Goal: Task Accomplishment & Management: Manage account settings

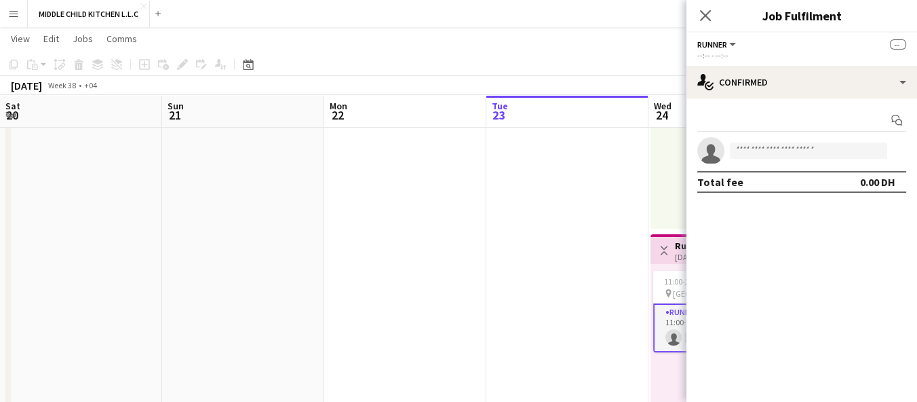
scroll to position [0, 324]
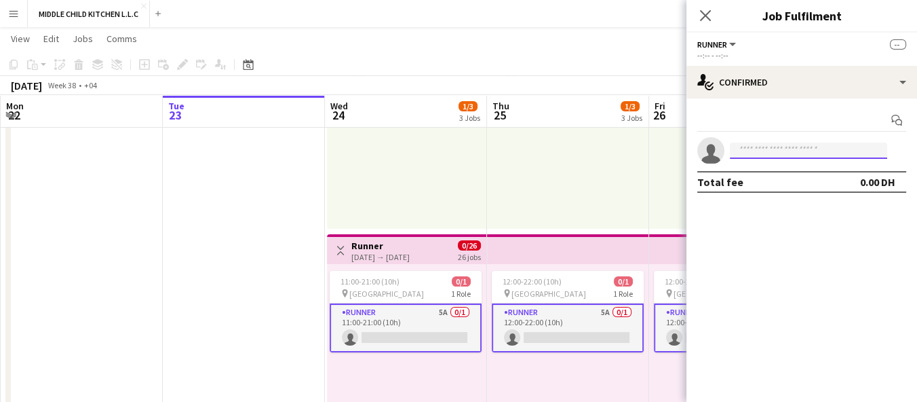
click at [773, 144] on input at bounding box center [808, 150] width 157 height 16
type input "*"
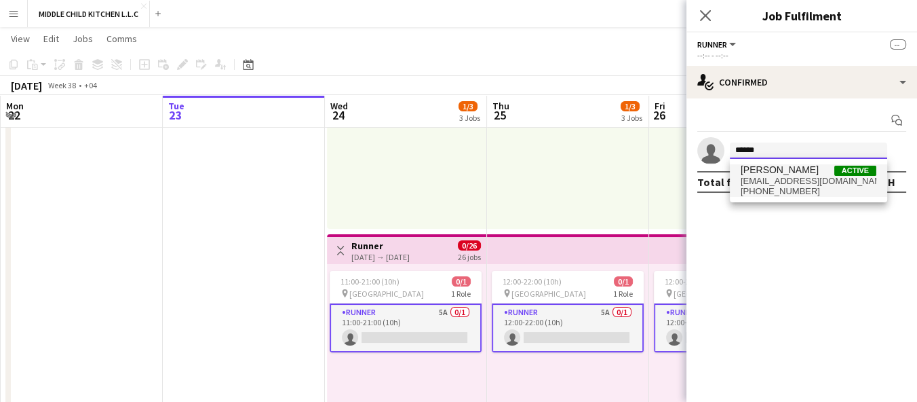
type input "******"
click at [827, 183] on span "[EMAIL_ADDRESS][DOMAIN_NAME]" at bounding box center [809, 181] width 136 height 11
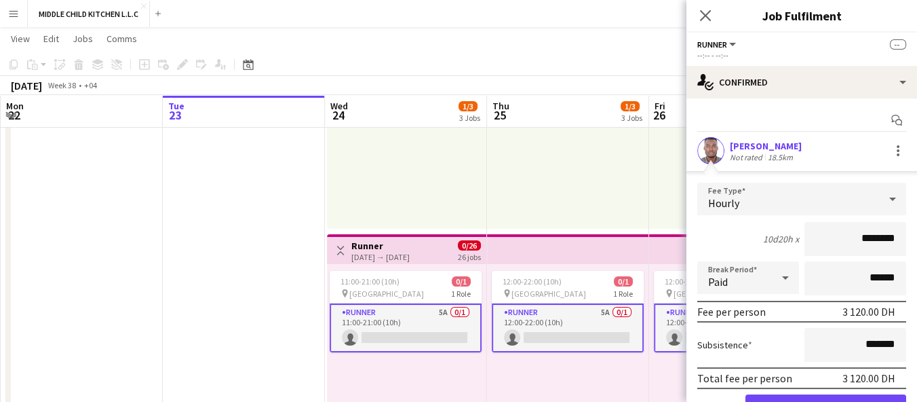
scroll to position [67, 0]
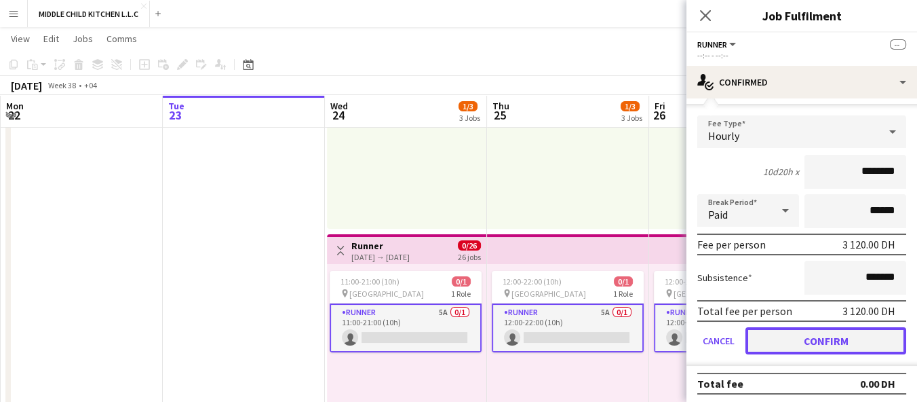
click at [822, 344] on button "Confirm" at bounding box center [826, 340] width 161 height 27
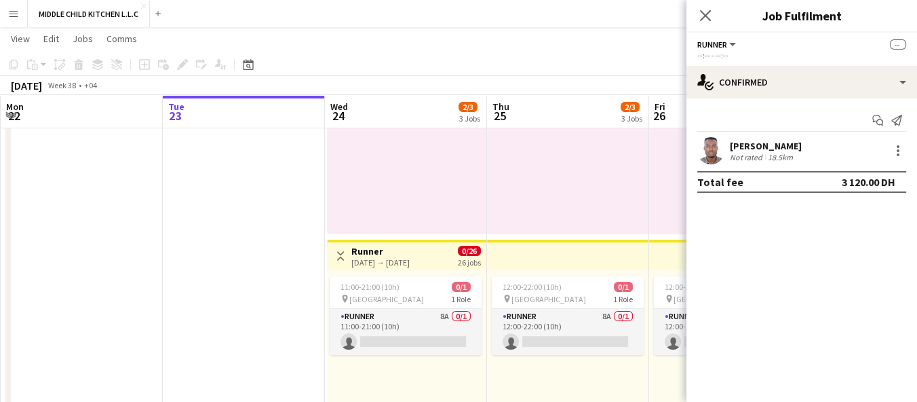
scroll to position [409, 0]
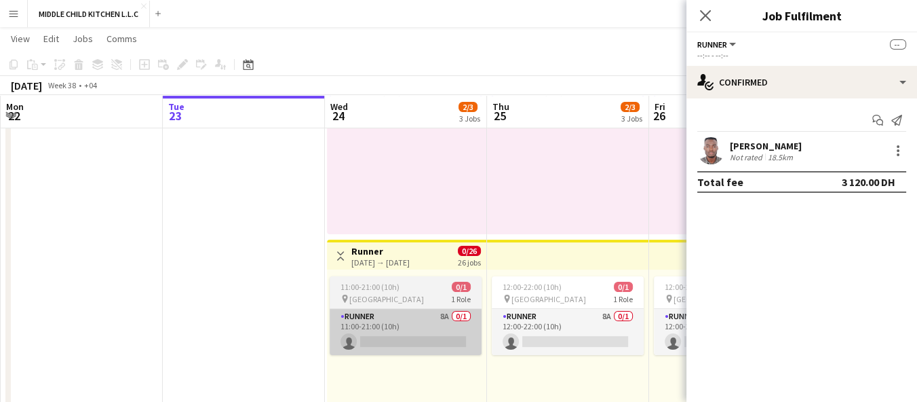
click at [398, 337] on app-card-role "Runner 8A 0/1 11:00-21:00 (10h) single-neutral-actions" at bounding box center [406, 332] width 152 height 46
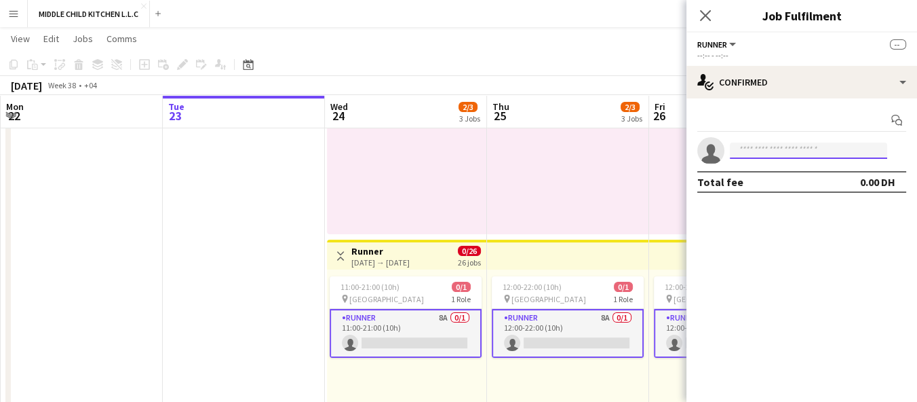
click at [786, 150] on input at bounding box center [808, 150] width 157 height 16
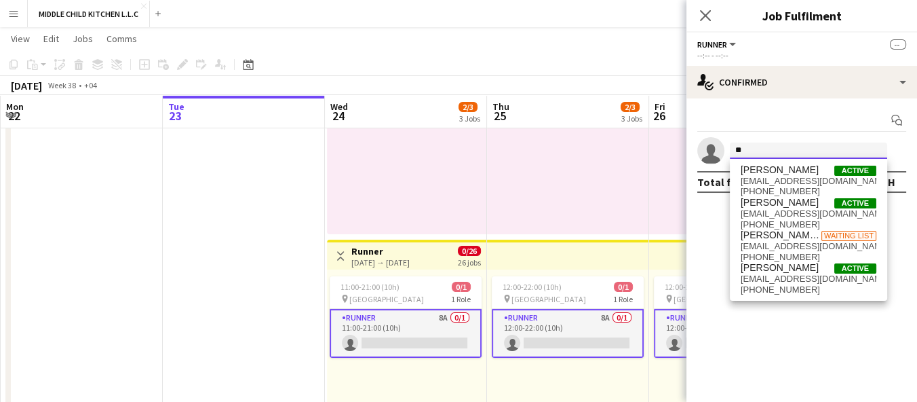
type input "*"
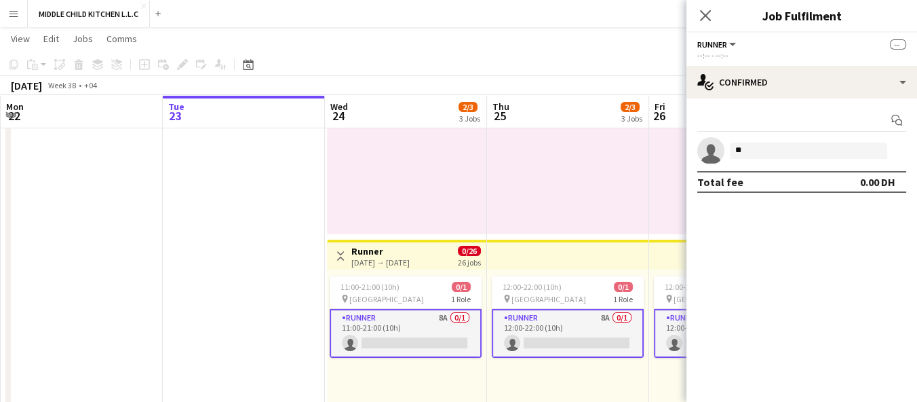
click at [870, 218] on mat-expansion-panel "check Confirmed Start chat single-neutral-actions ** Total fee 0.00 DH" at bounding box center [802, 249] width 231 height 303
click at [794, 152] on input "**" at bounding box center [808, 150] width 157 height 16
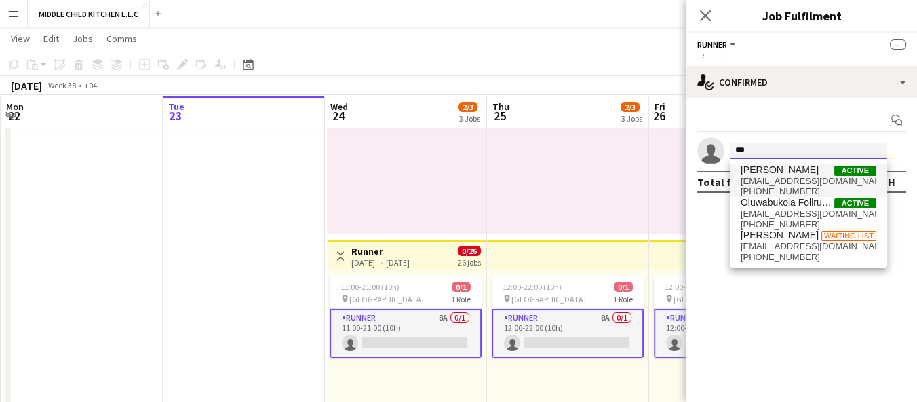
type input "***"
click at [809, 180] on span "[EMAIL_ADDRESS][DOMAIN_NAME]" at bounding box center [809, 181] width 136 height 11
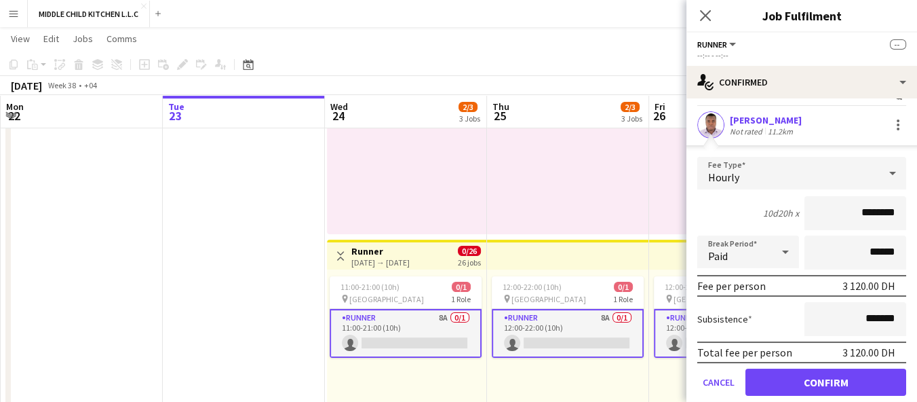
scroll to position [37, 0]
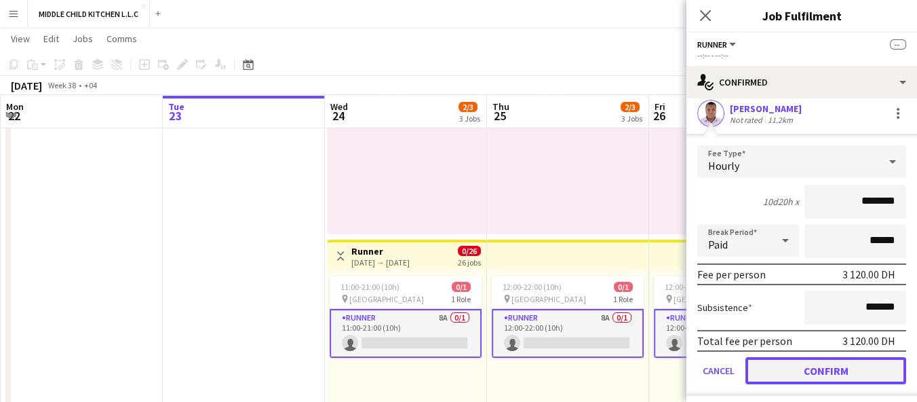
click at [809, 375] on button "Confirm" at bounding box center [826, 370] width 161 height 27
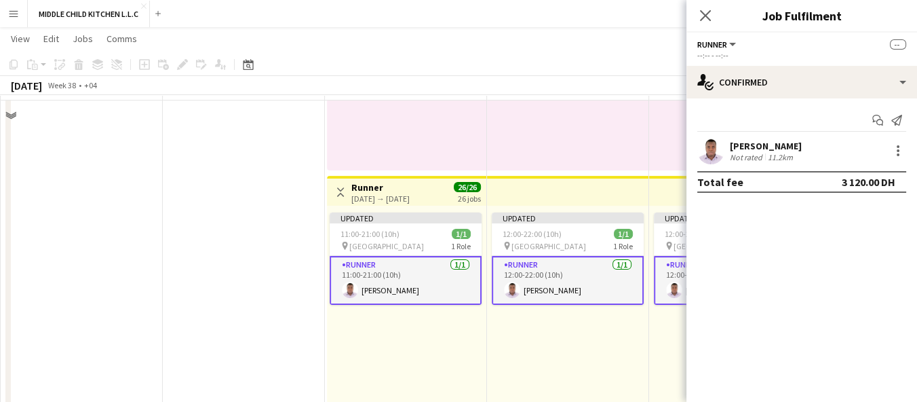
scroll to position [515, 0]
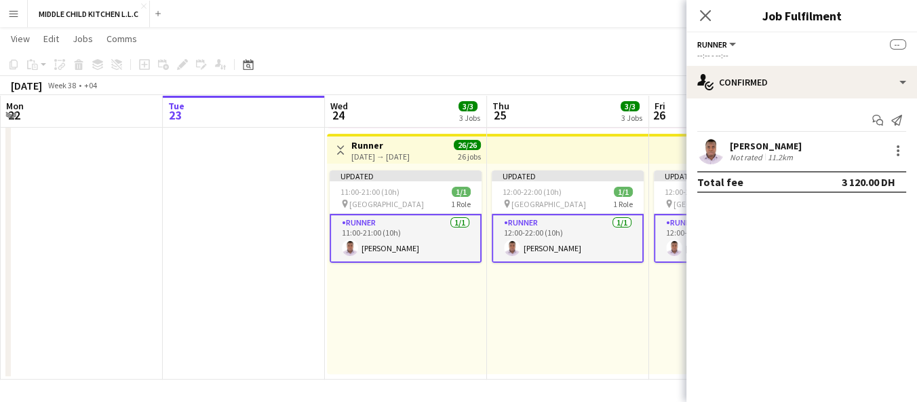
click at [613, 341] on div "Updated 12:00-22:00 (10h) 1/1 pin Al Serkal Avenue 1 Role Runner [DATE] 12:00-2…" at bounding box center [568, 269] width 162 height 210
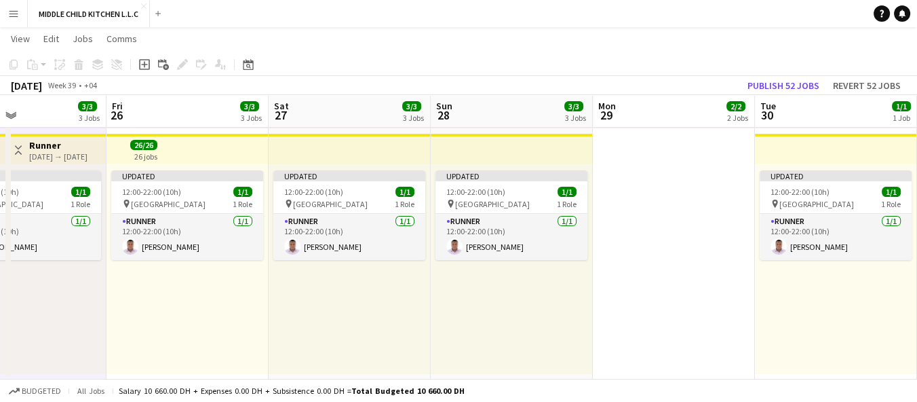
scroll to position [0, 563]
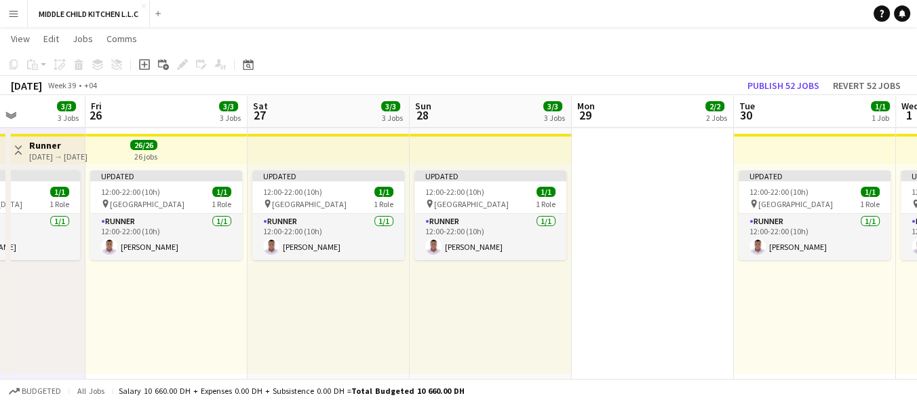
click at [670, 304] on app-date-cell "12:00-22:00 (10h) 1/1 pin [GEOGRAPHIC_DATA] 1 Role Barista [DATE] 12:00-22:00 (…" at bounding box center [653, 8] width 162 height 742
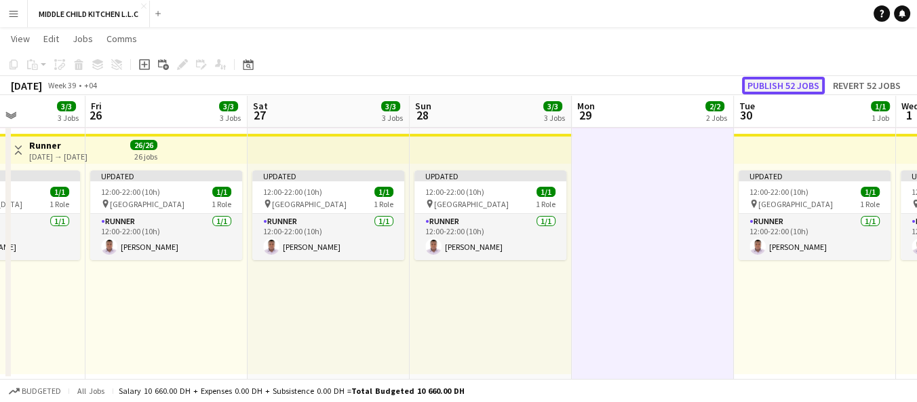
click at [792, 80] on button "Publish 52 jobs" at bounding box center [783, 86] width 83 height 18
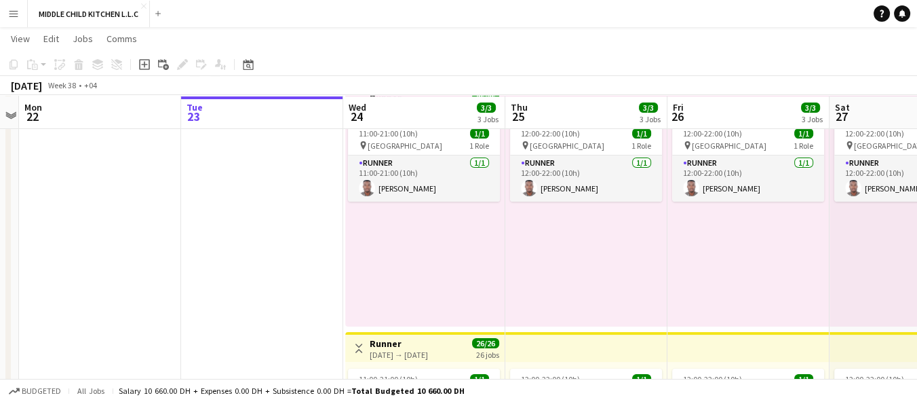
scroll to position [322, 0]
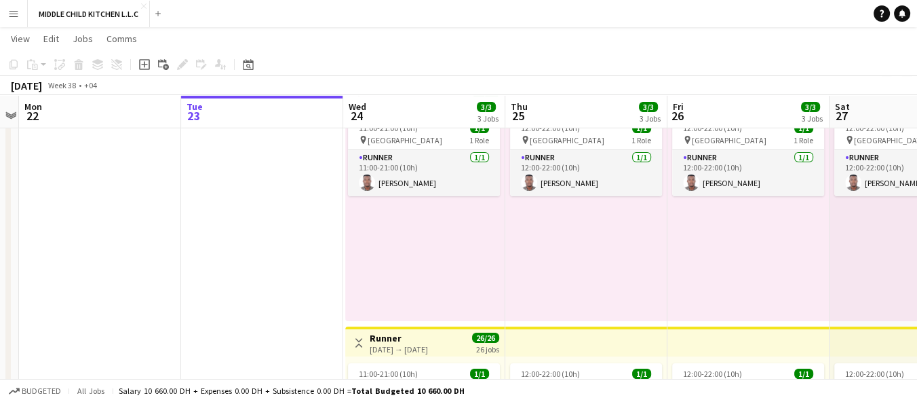
click at [468, 258] on div "11:00-21:00 (10h) 1/1 pin Al Serkal Avenue 1 Role Runner [DATE] 11:00-21:00 (10…" at bounding box center [424, 216] width 159 height 210
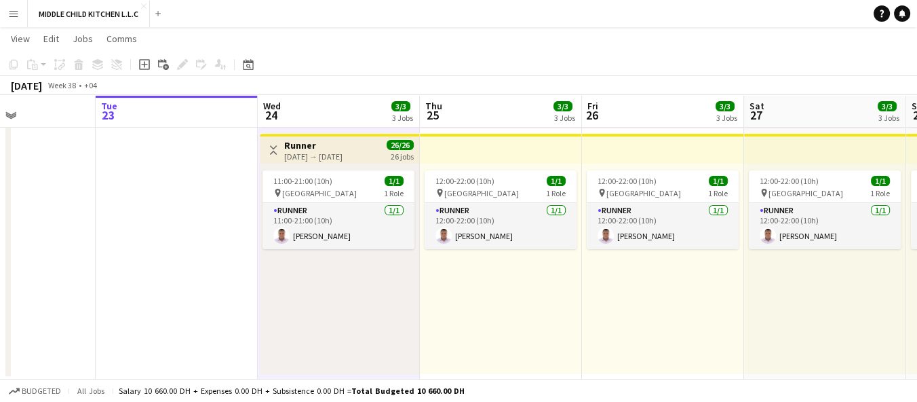
scroll to position [0, 394]
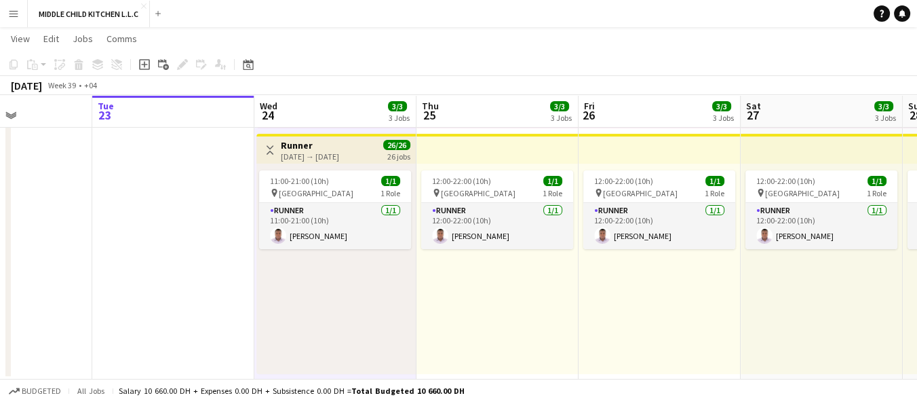
click at [409, 304] on div "11:00-21:00 (10h) 1/1 pin Al Serkal Avenue 1 Role Runner [DATE] 11:00-21:00 (10…" at bounding box center [335, 269] width 159 height 210
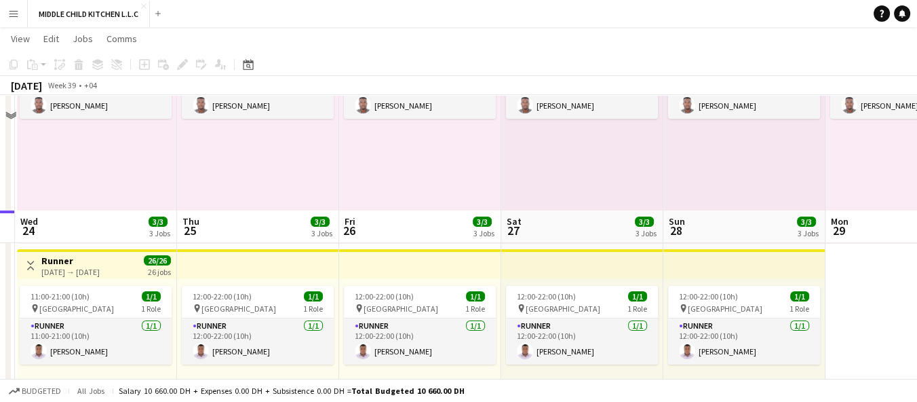
scroll to position [515, 0]
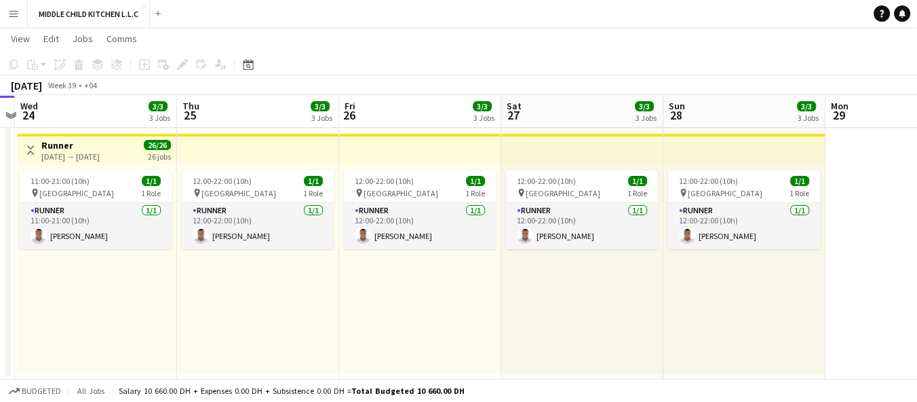
click at [376, 305] on div "12:00-22:00 (10h) 1/1 pin Al Serkal Avenue 1 Role Runner [DATE] 12:00-22:00 (10…" at bounding box center [420, 269] width 162 height 210
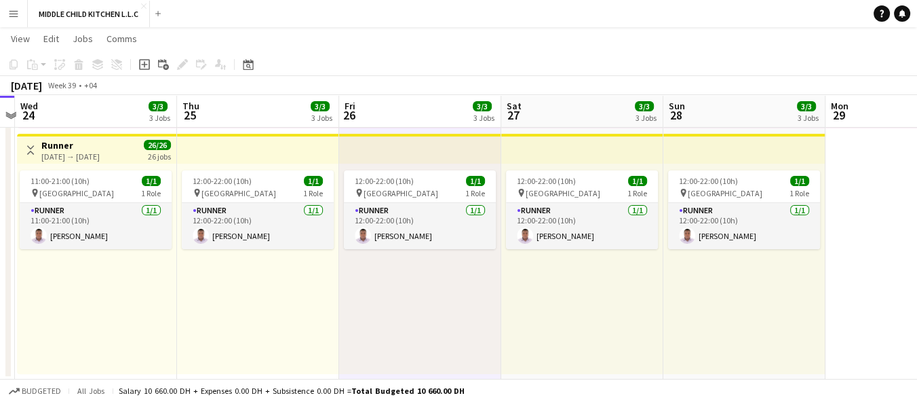
click at [366, 314] on div "12:00-22:00 (10h) 1/1 pin Al Serkal Avenue 1 Role Runner [DATE] 12:00-22:00 (10…" at bounding box center [420, 269] width 162 height 210
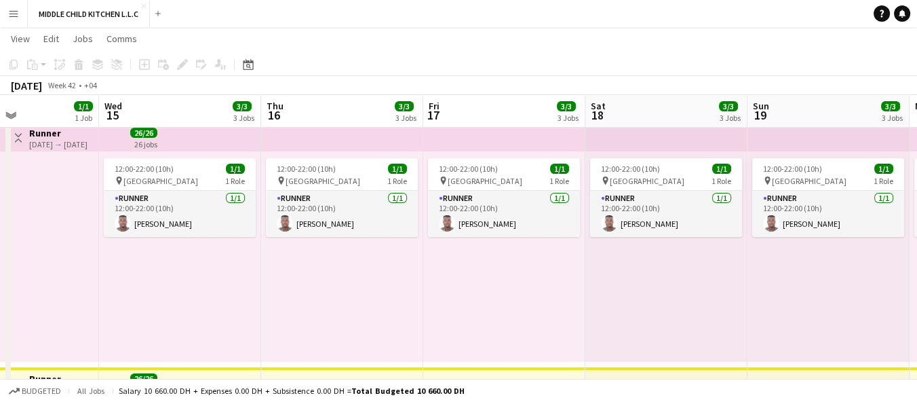
scroll to position [282, 0]
click at [203, 271] on div "12:00-22:00 (10h) 1/1 pin Al Serkal Avenue 1 Role Runner [DATE] 12:00-22:00 (10…" at bounding box center [180, 256] width 162 height 210
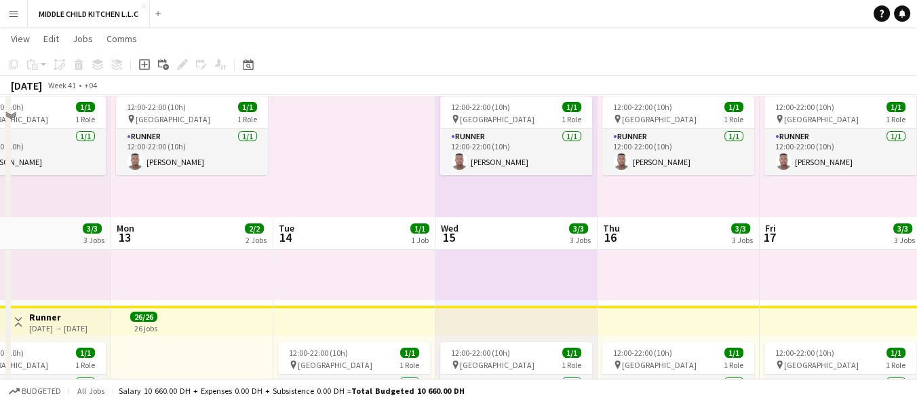
scroll to position [501, 0]
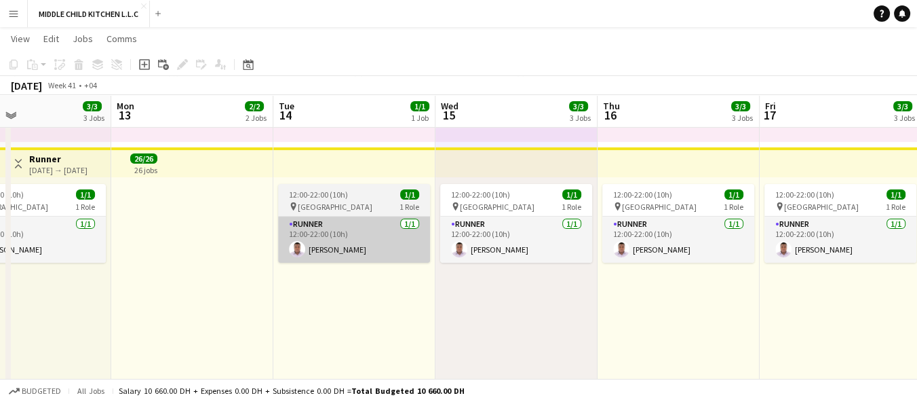
click at [366, 250] on app-card-role "Runner [DATE] 12:00-22:00 (10h) [PERSON_NAME]" at bounding box center [354, 239] width 152 height 46
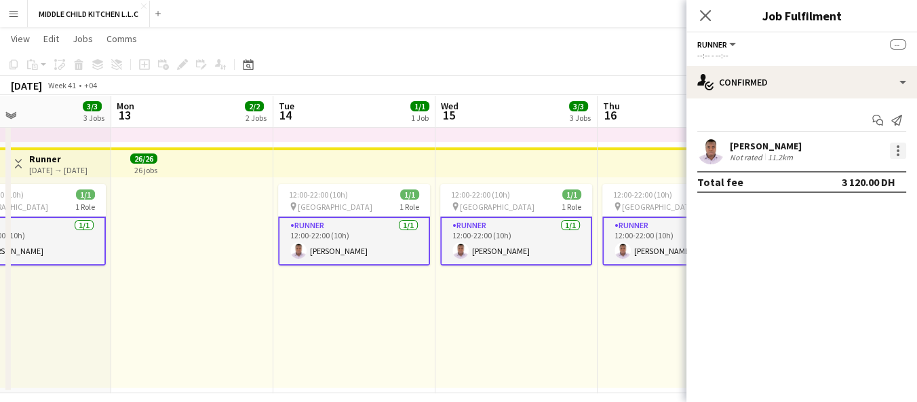
click at [897, 154] on div at bounding box center [898, 154] width 3 height 3
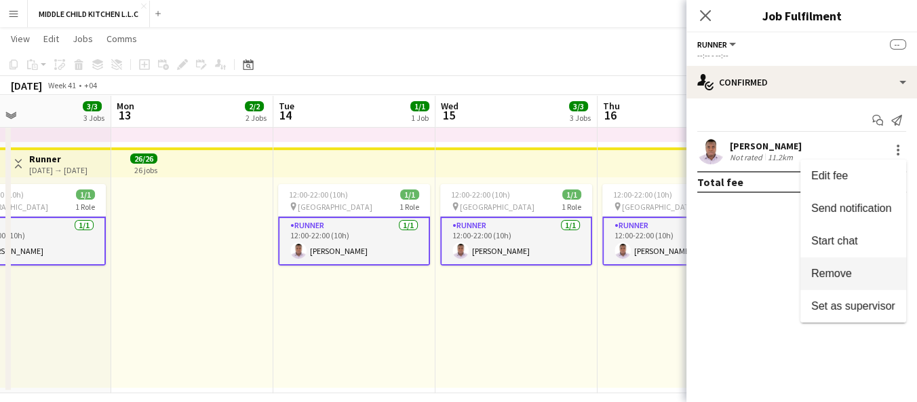
click at [851, 275] on span "Remove" at bounding box center [831, 273] width 41 height 12
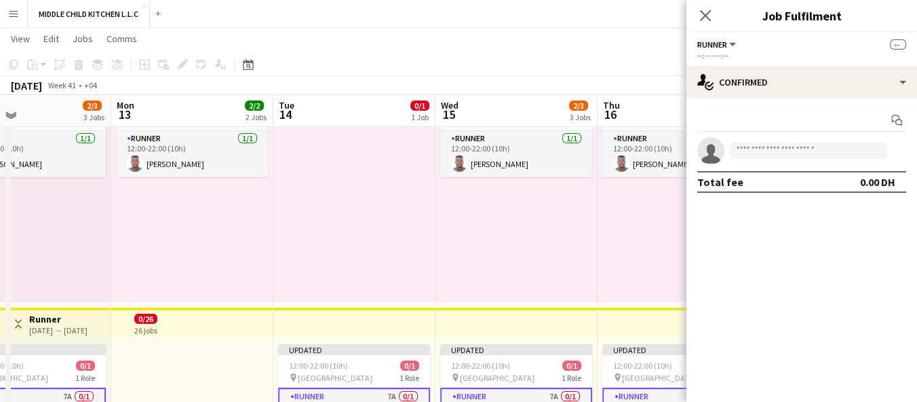
scroll to position [337, 0]
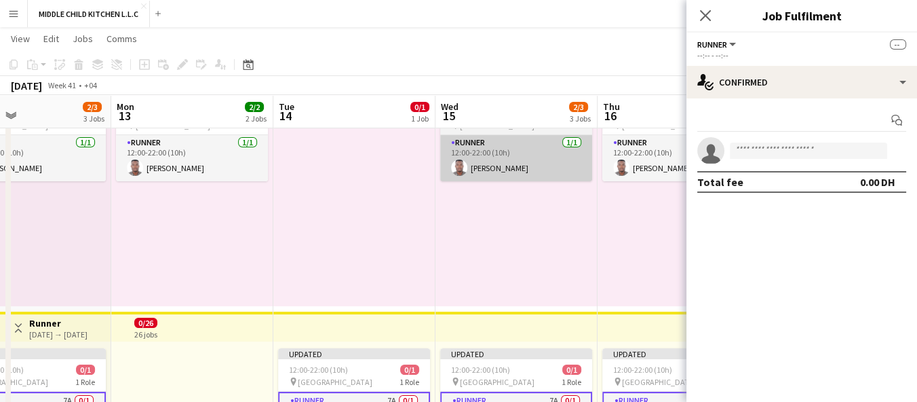
click at [529, 170] on app-card-role "Runner [DATE] 12:00-22:00 (10h) [PERSON_NAME]" at bounding box center [516, 158] width 152 height 46
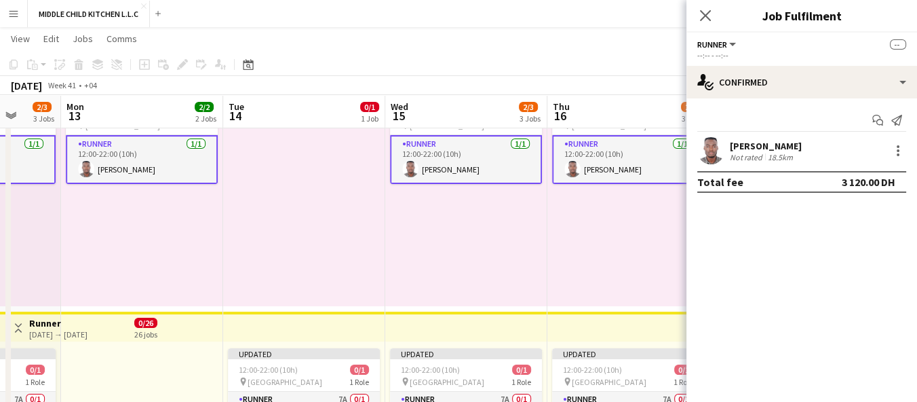
scroll to position [0, 461]
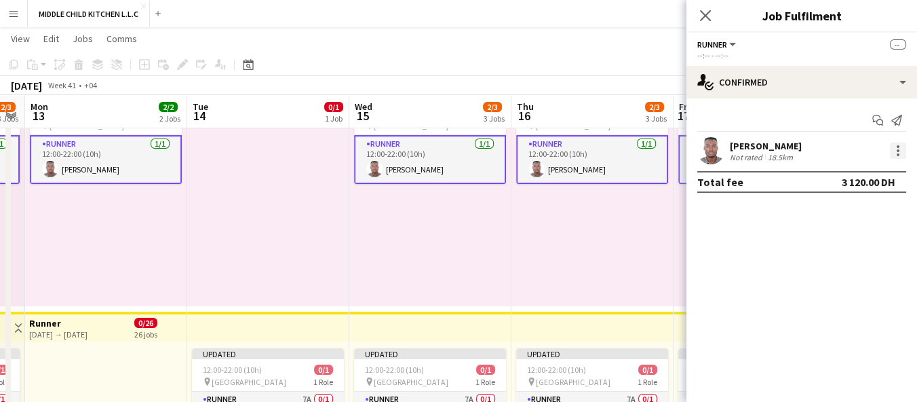
click at [898, 150] on div at bounding box center [898, 150] width 3 height 3
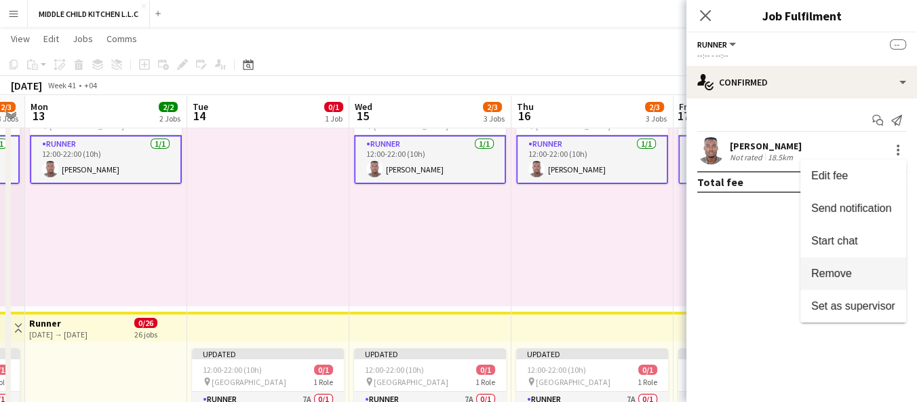
click at [842, 273] on span "Remove" at bounding box center [831, 273] width 41 height 12
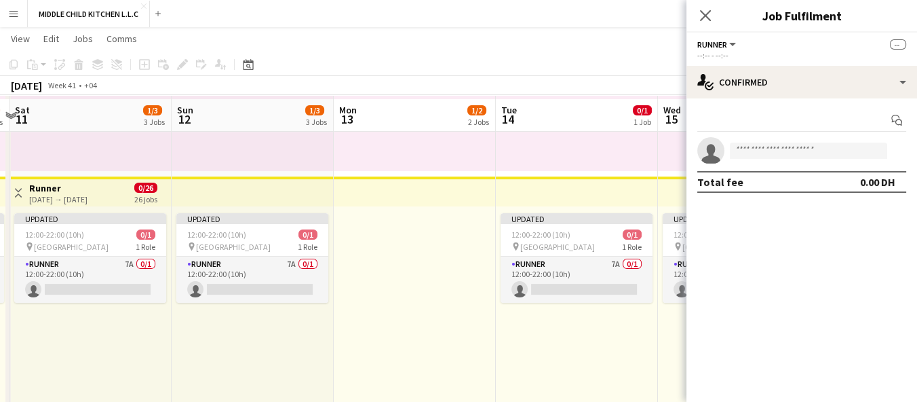
scroll to position [476, 0]
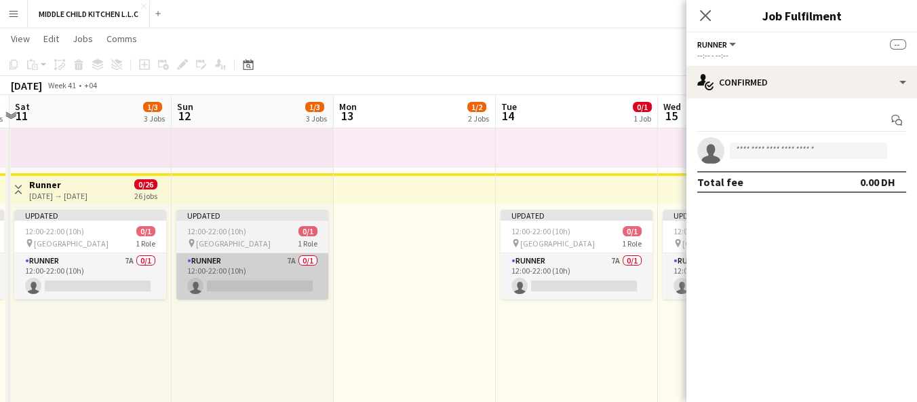
click at [252, 284] on app-card-role "Runner 7A 0/1 12:00-22:00 (10h) single-neutral-actions" at bounding box center [252, 276] width 152 height 46
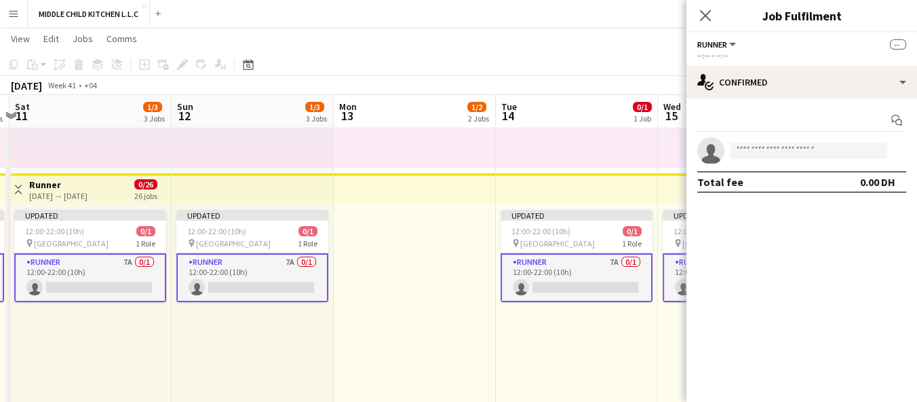
click at [261, 295] on app-card-role "Runner 7A 0/1 12:00-22:00 (10h) single-neutral-actions" at bounding box center [252, 277] width 152 height 49
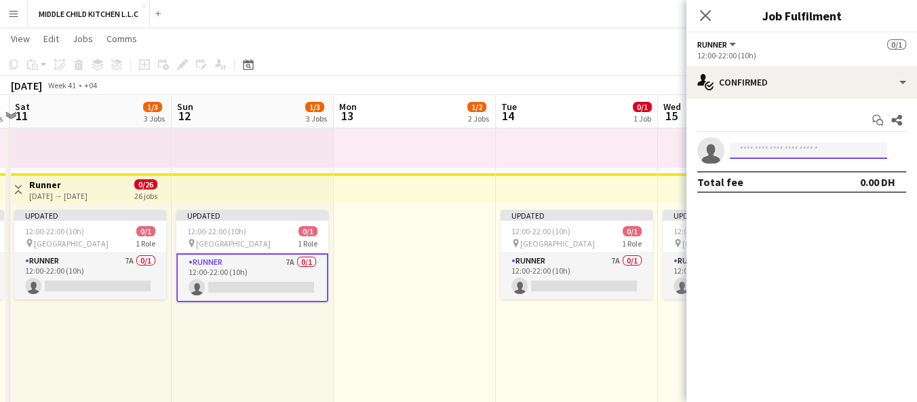
click at [777, 148] on input at bounding box center [808, 150] width 157 height 16
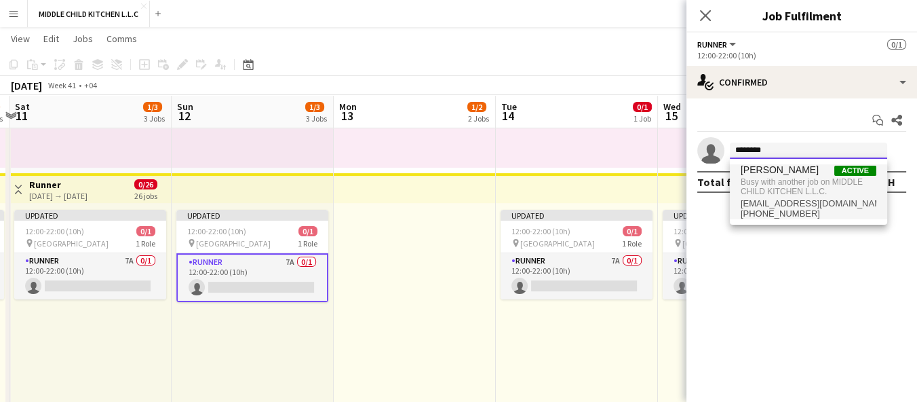
type input "********"
click at [842, 177] on span "Busy with another job on MIDDLE CHILD KITCHEN L.L.C." at bounding box center [809, 187] width 136 height 22
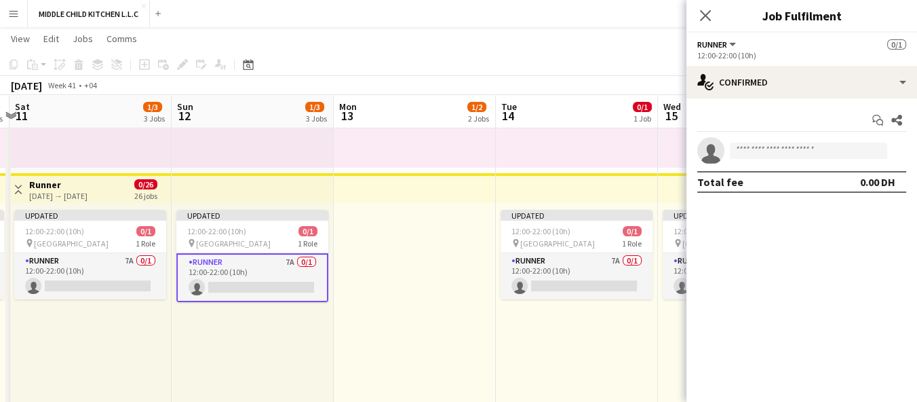
click at [580, 364] on div "Updated 12:00-22:00 (10h) 0/1 pin Al Serkal Avenue 1 Role Runner 7A 0/1 12:00-2…" at bounding box center [577, 308] width 162 height 210
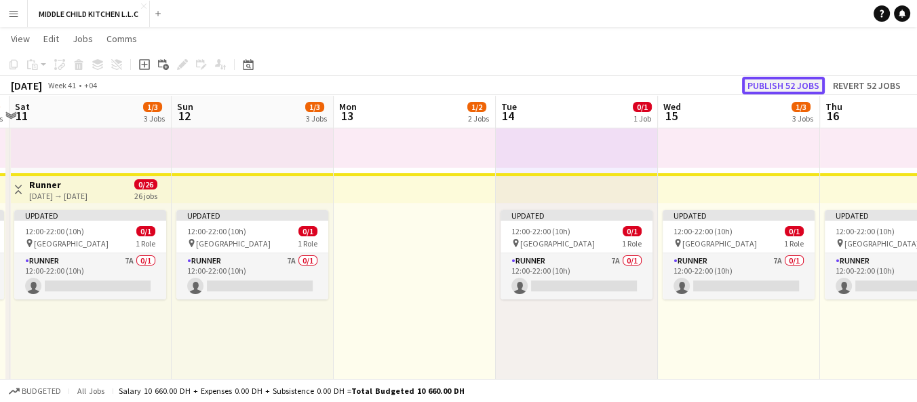
click at [792, 89] on button "Publish 52 jobs" at bounding box center [783, 86] width 83 height 18
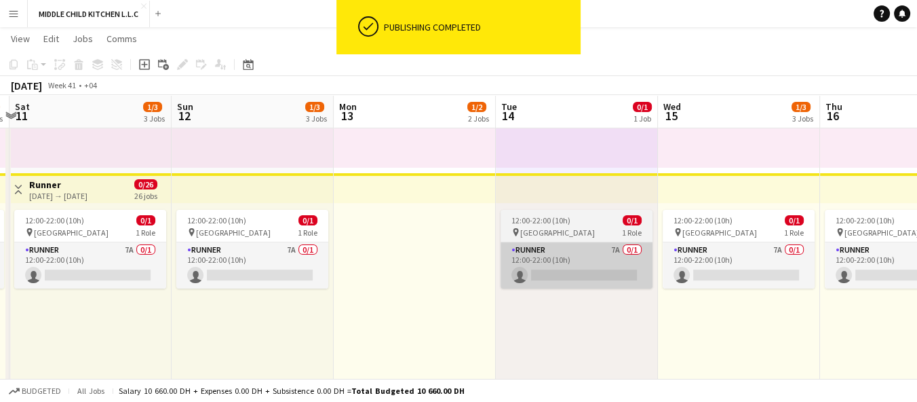
click at [581, 270] on app-card-role "Runner 7A 0/1 12:00-22:00 (10h) single-neutral-actions" at bounding box center [577, 265] width 152 height 46
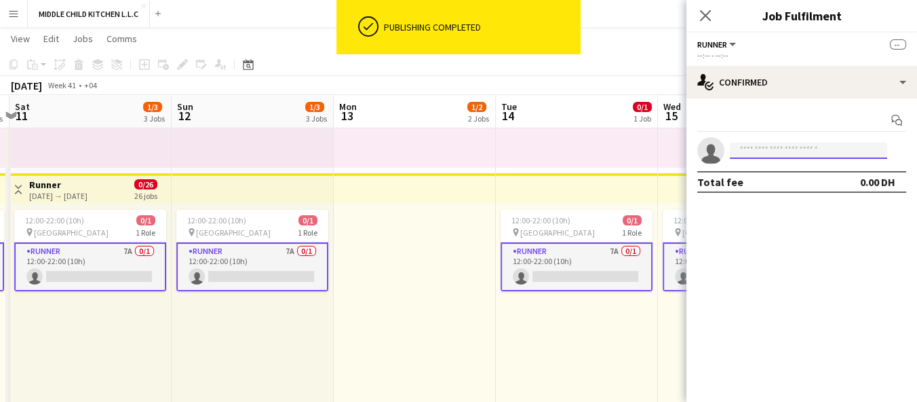
click at [759, 151] on input at bounding box center [808, 150] width 157 height 16
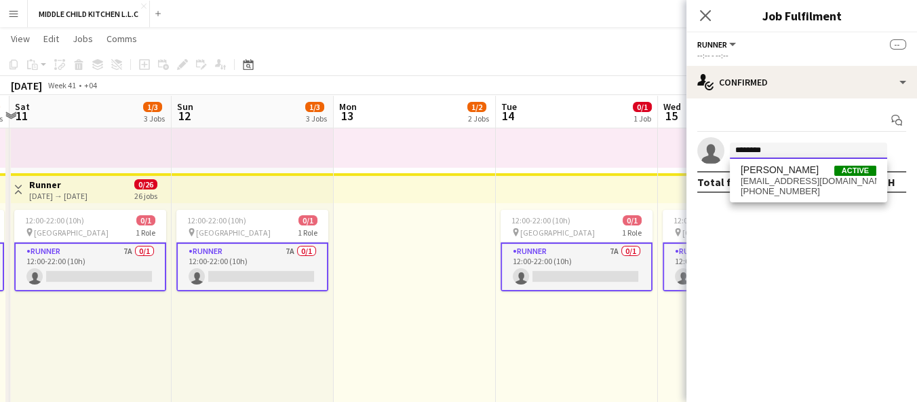
type input "********"
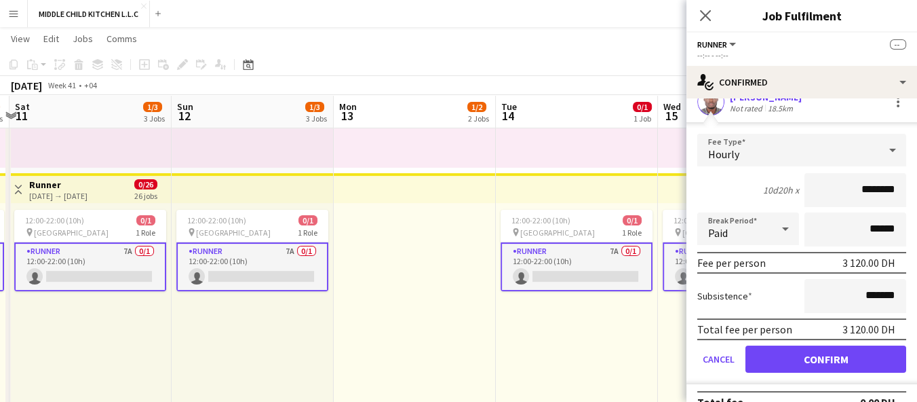
scroll to position [62, 0]
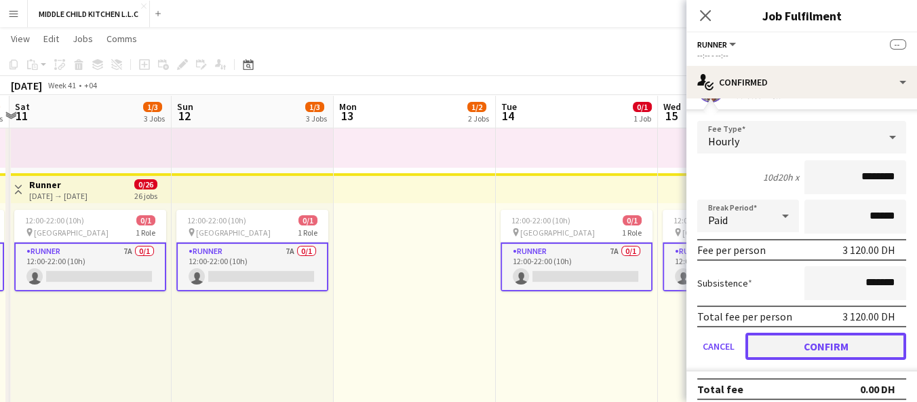
click at [819, 342] on button "Confirm" at bounding box center [826, 345] width 161 height 27
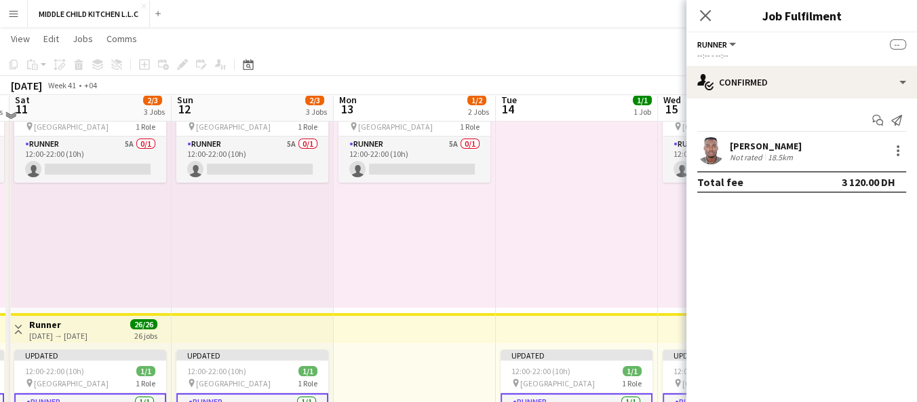
scroll to position [329, 0]
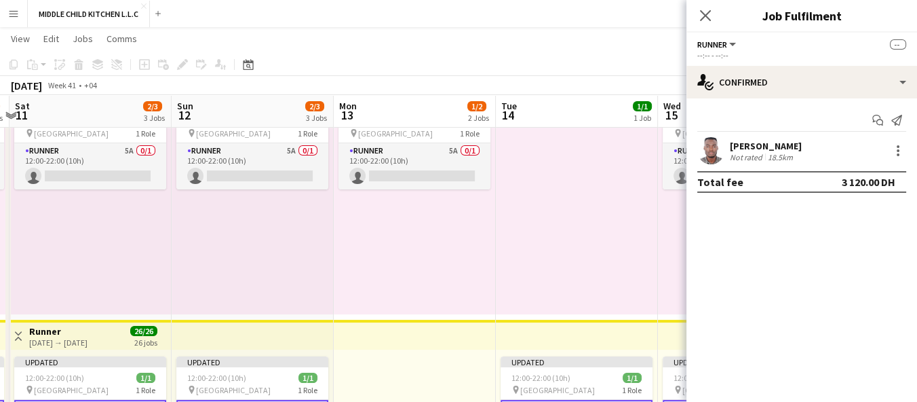
click at [590, 250] on div at bounding box center [577, 209] width 162 height 210
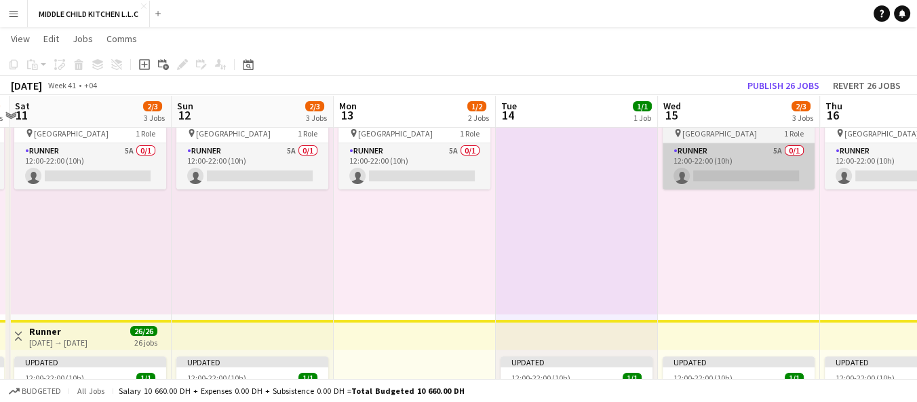
click at [704, 178] on app-card-role "Runner 5A 0/1 12:00-22:00 (10h) single-neutral-actions" at bounding box center [739, 166] width 152 height 46
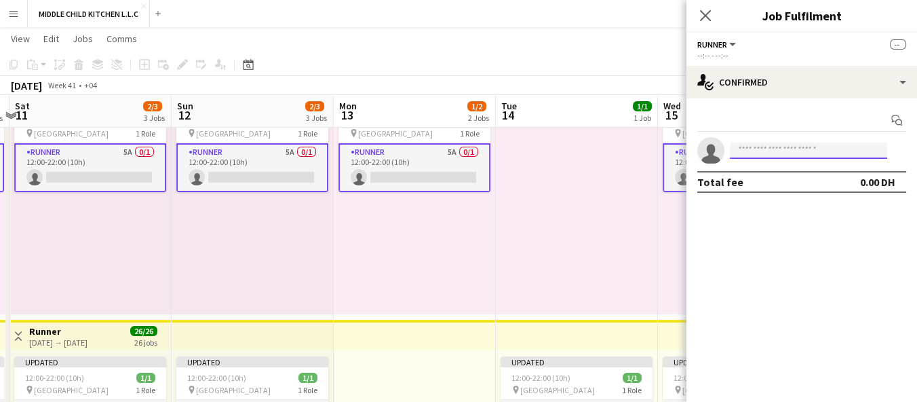
click at [777, 155] on input at bounding box center [808, 150] width 157 height 16
type input "*"
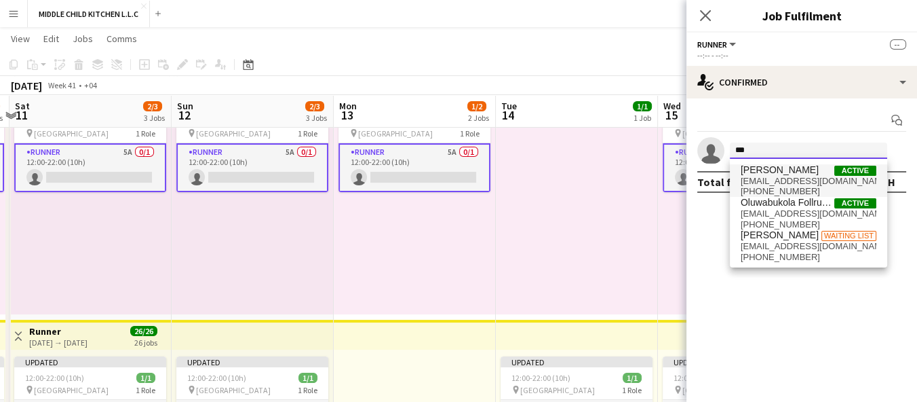
type input "***"
click at [826, 181] on span "[EMAIL_ADDRESS][DOMAIN_NAME]" at bounding box center [809, 181] width 136 height 11
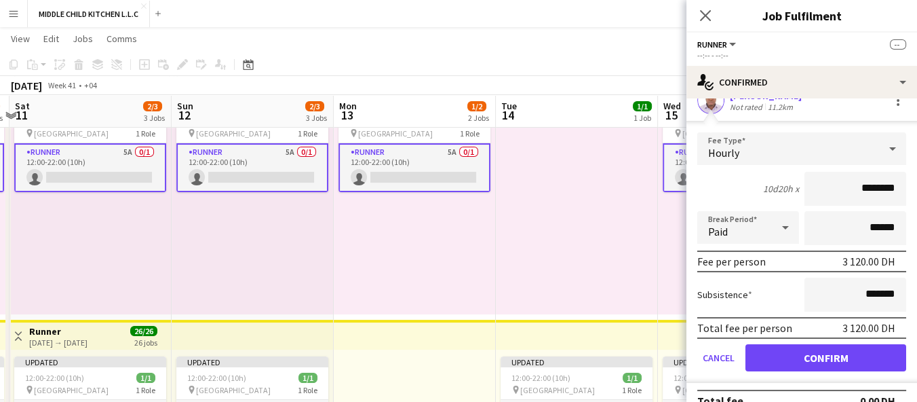
scroll to position [54, 0]
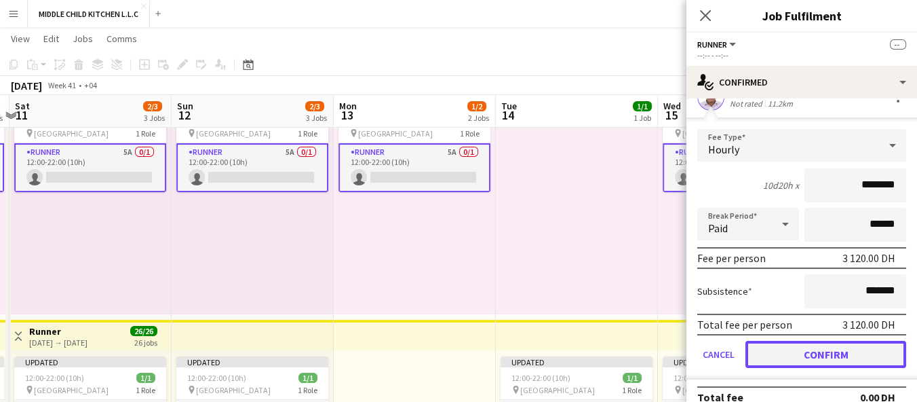
click at [797, 353] on button "Confirm" at bounding box center [826, 354] width 161 height 27
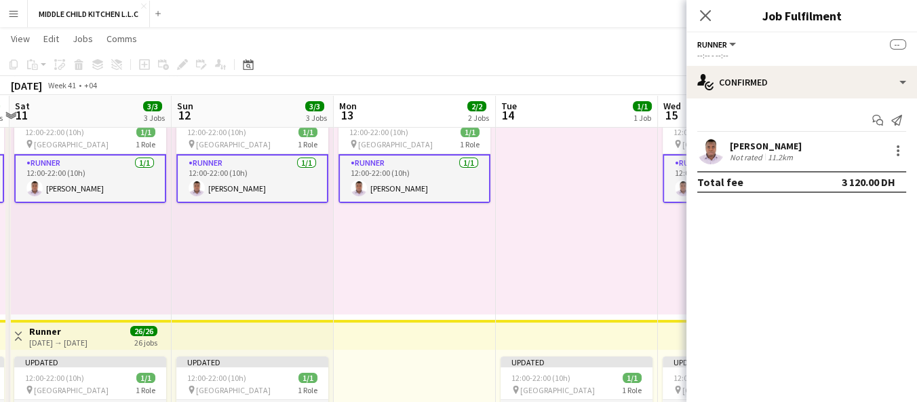
scroll to position [0, 0]
click at [601, 322] on app-top-bar at bounding box center [577, 335] width 162 height 30
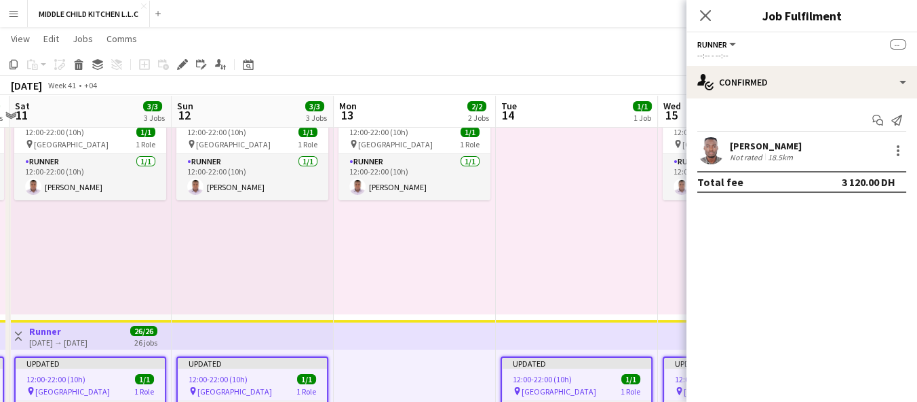
click at [602, 256] on div at bounding box center [577, 209] width 162 height 210
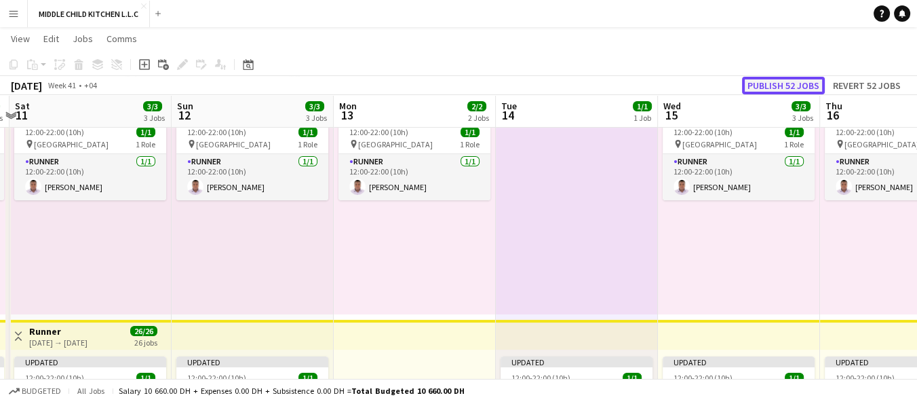
click at [783, 88] on button "Publish 52 jobs" at bounding box center [783, 86] width 83 height 18
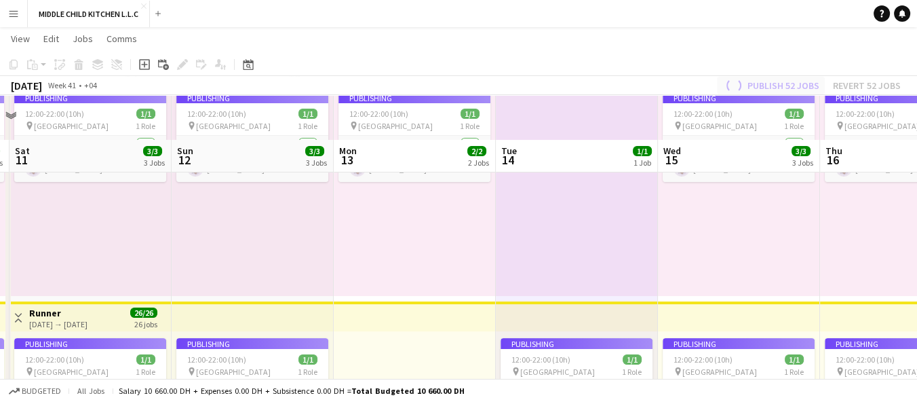
scroll to position [400, 0]
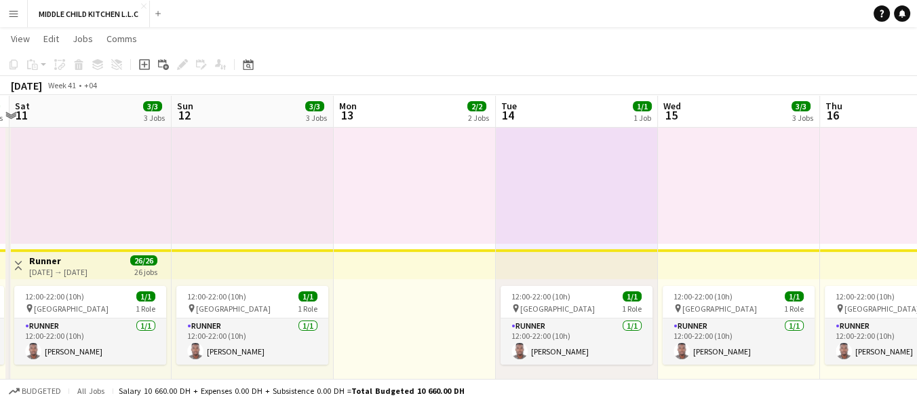
click at [462, 370] on div at bounding box center [415, 384] width 162 height 210
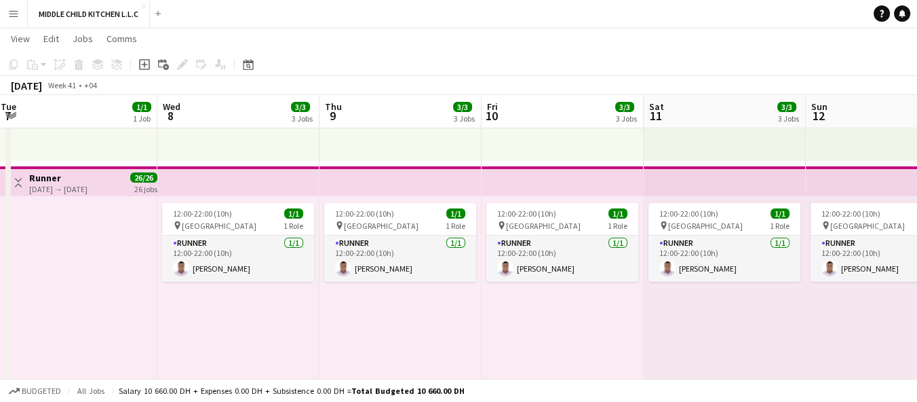
scroll to position [0, 324]
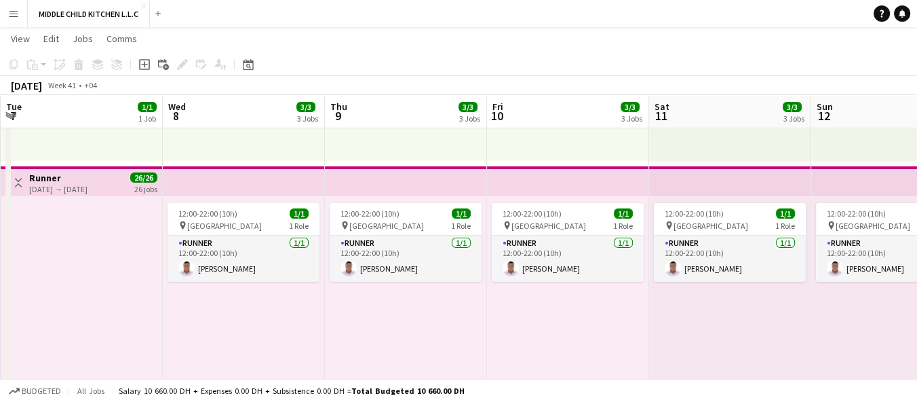
click at [871, 123] on app-board-header-date "Sun 12 3/3 3 Jobs" at bounding box center [892, 112] width 162 height 33
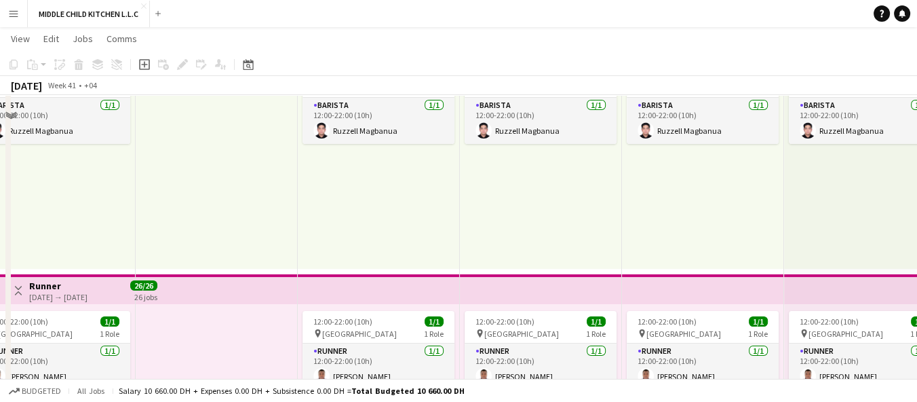
scroll to position [0, 0]
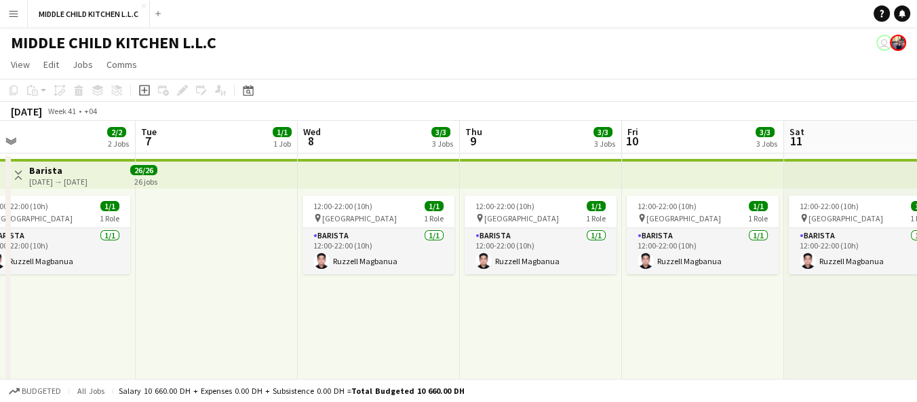
click at [655, 327] on div "12:00-22:00 (10h) 1/1 pin Al Serkal Avenue 1 Role Barista [DATE] 12:00-22:00 (1…" at bounding box center [703, 294] width 162 height 210
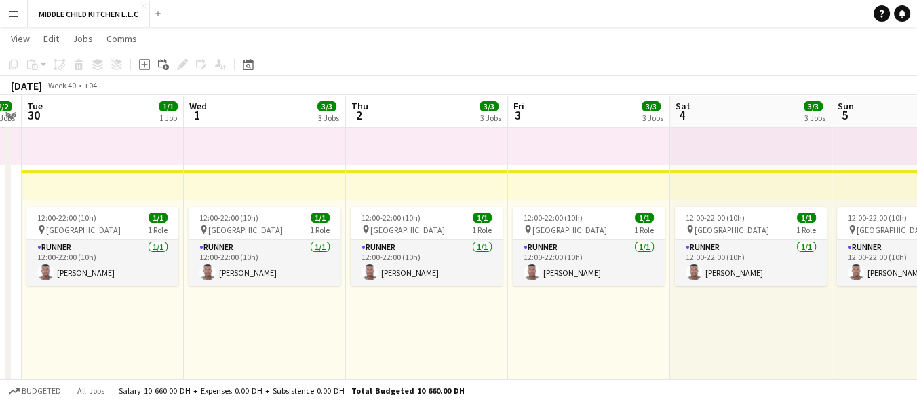
scroll to position [0, 297]
